Goal: Find specific page/section: Find specific page/section

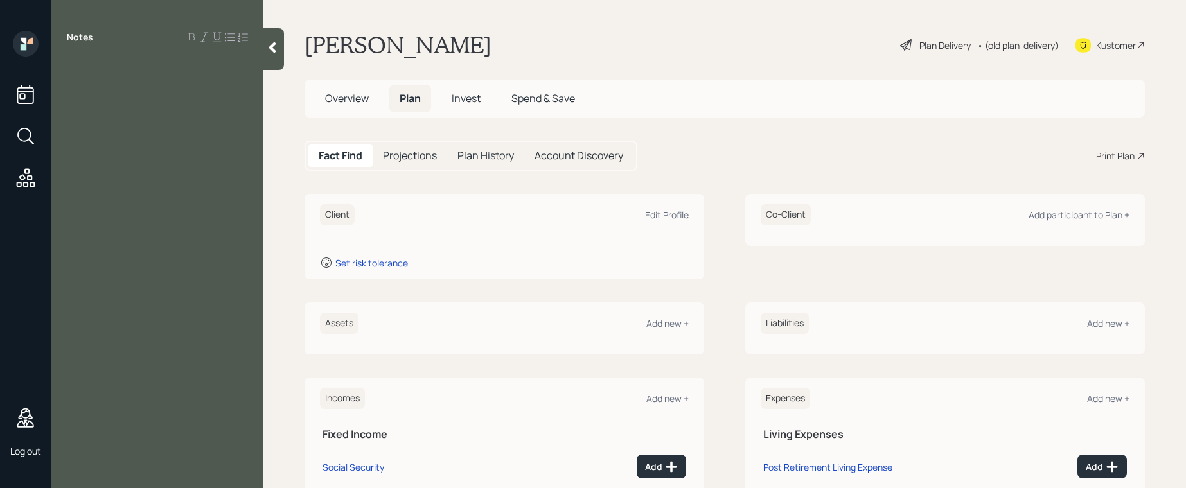
scroll to position [126, 0]
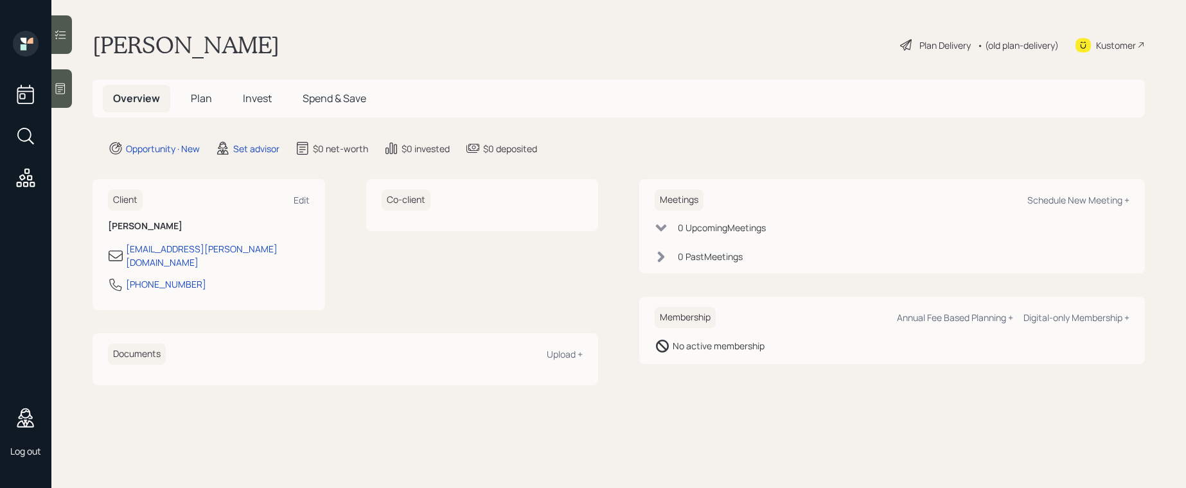
click at [62, 85] on icon at bounding box center [61, 89] width 10 height 11
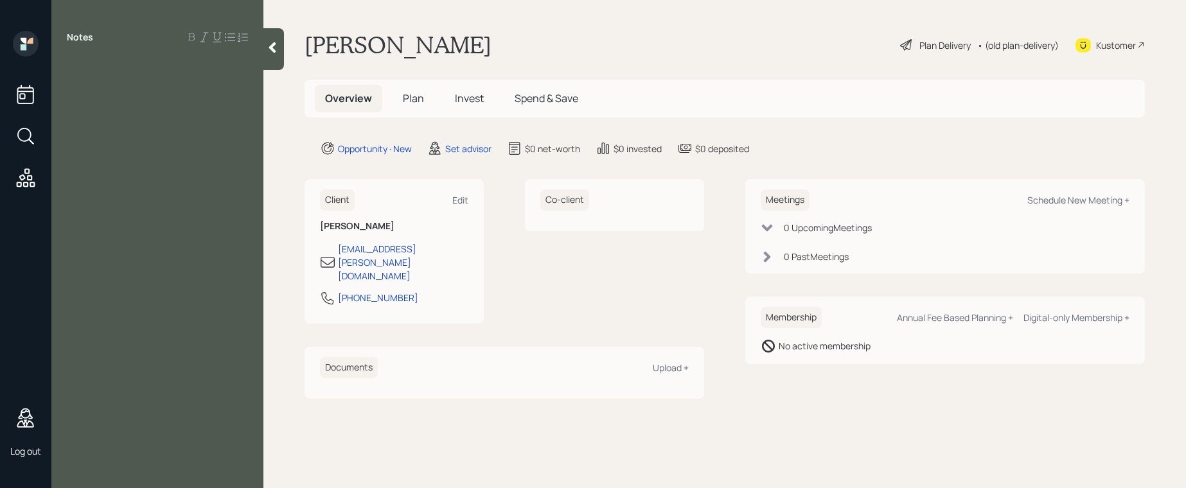
click at [1104, 45] on div "Kustomer" at bounding box center [1116, 45] width 40 height 13
